Goal: Task Accomplishment & Management: Use online tool/utility

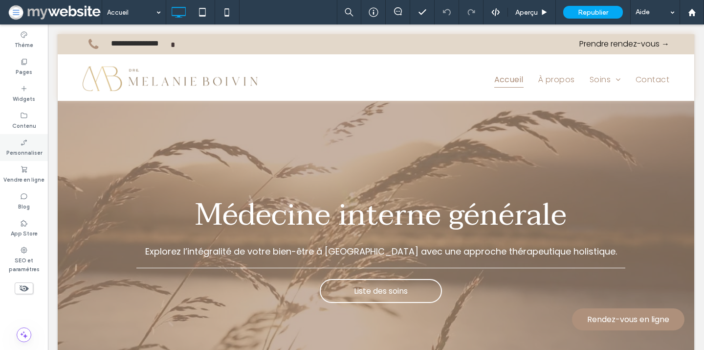
click at [31, 141] on div "Personnaliser" at bounding box center [24, 147] width 48 height 27
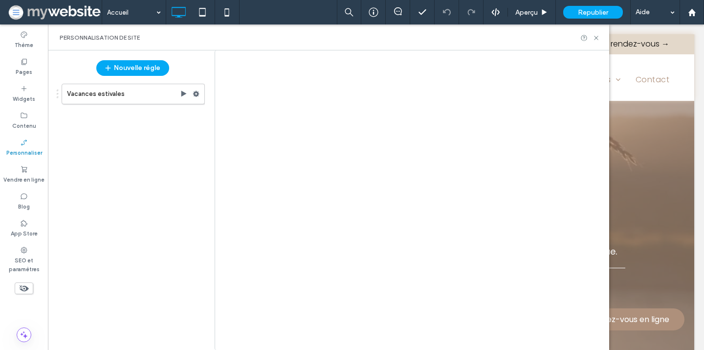
click at [196, 94] on icon at bounding box center [196, 93] width 7 height 7
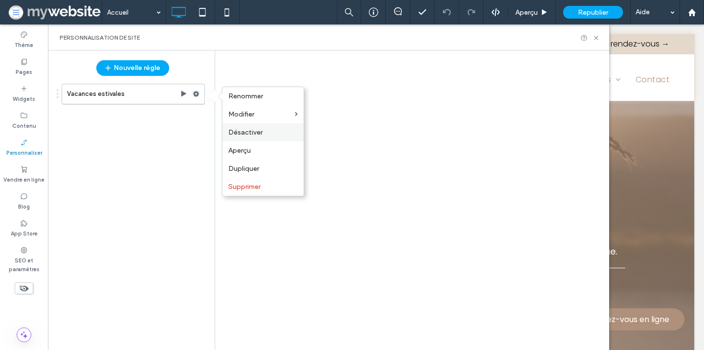
click at [249, 129] on span "Désactiver" at bounding box center [245, 132] width 34 height 8
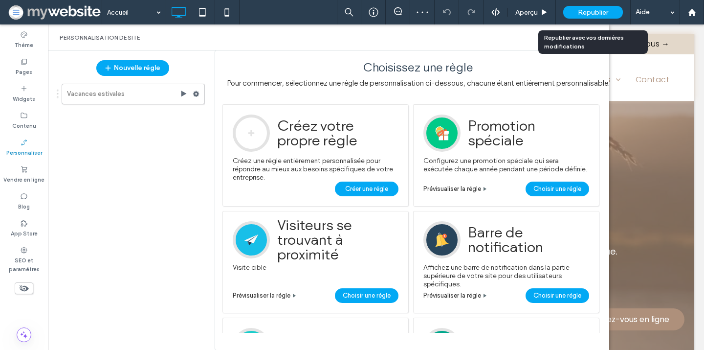
click at [594, 9] on span "Republier" at bounding box center [593, 12] width 30 height 8
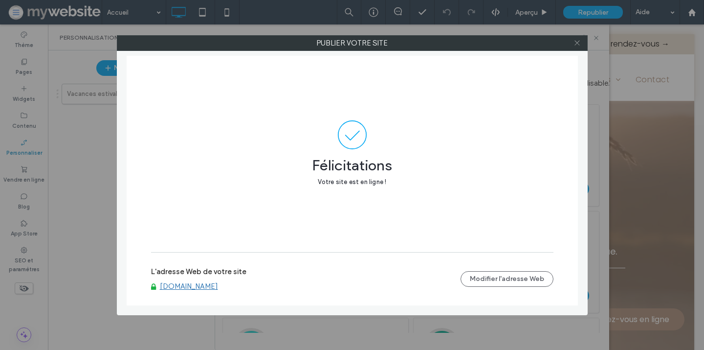
click at [578, 42] on icon at bounding box center [577, 42] width 7 height 7
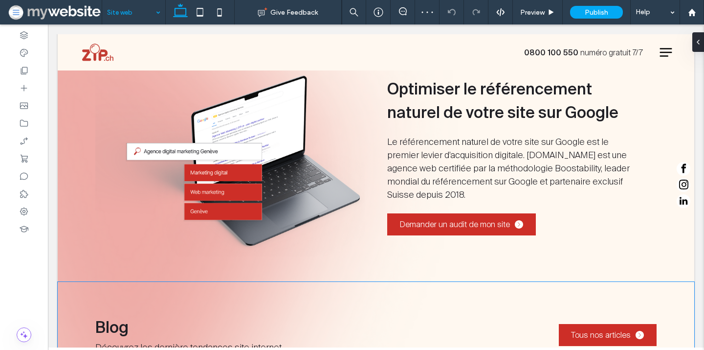
scroll to position [1404, 0]
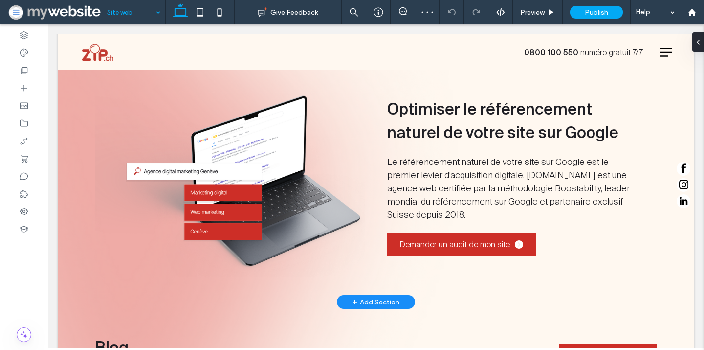
click at [232, 144] on img at bounding box center [230, 182] width 270 height 187
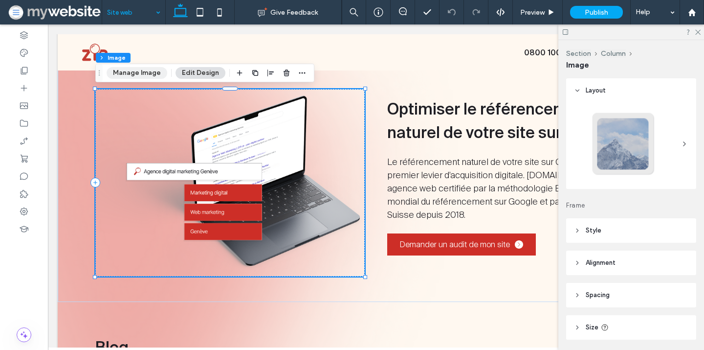
click at [133, 70] on button "Manage Image" at bounding box center [137, 73] width 61 height 12
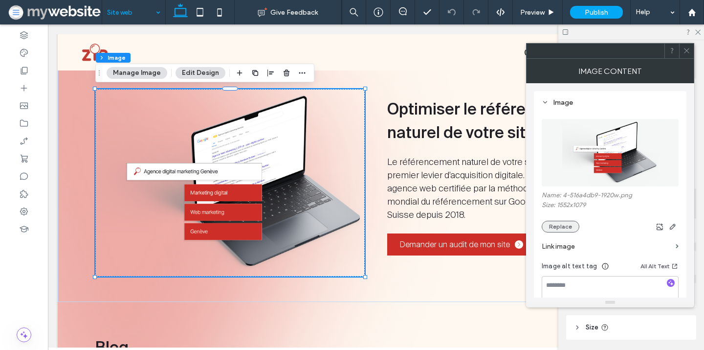
click at [560, 225] on button "Replace" at bounding box center [561, 227] width 38 height 12
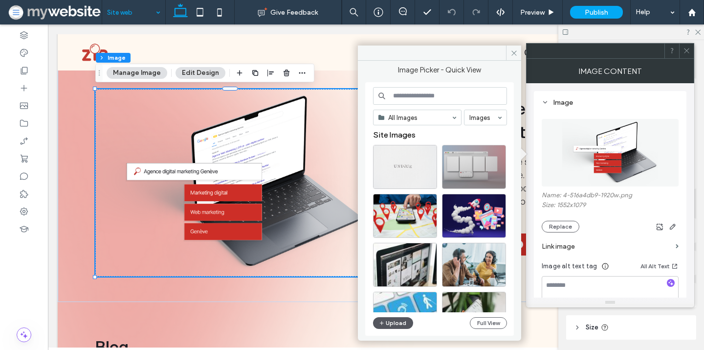
click at [403, 325] on button "Upload" at bounding box center [393, 323] width 40 height 12
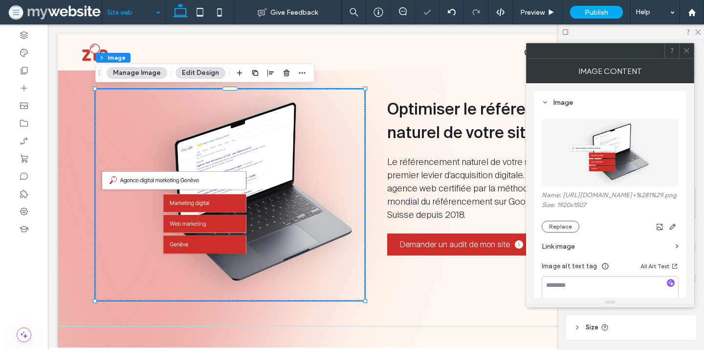
click at [688, 53] on icon at bounding box center [686, 50] width 7 height 7
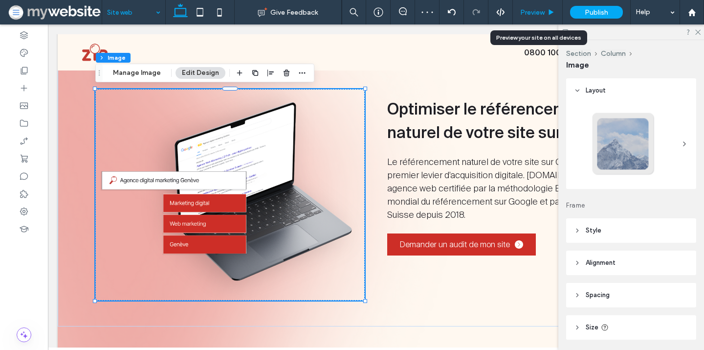
click at [537, 9] on span "Preview" at bounding box center [532, 12] width 24 height 8
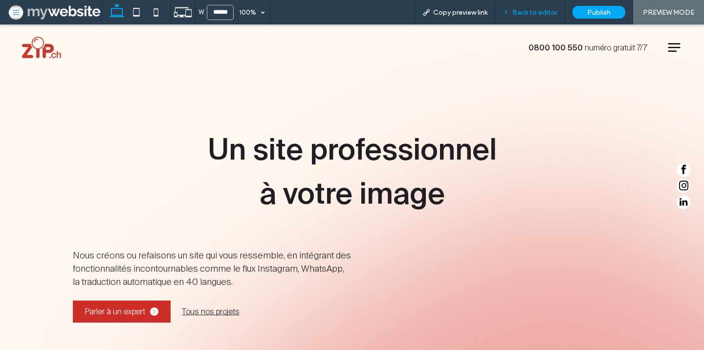
click at [534, 9] on span "Back to editor" at bounding box center [535, 12] width 45 height 8
